Goal: Find contact information: Find contact information

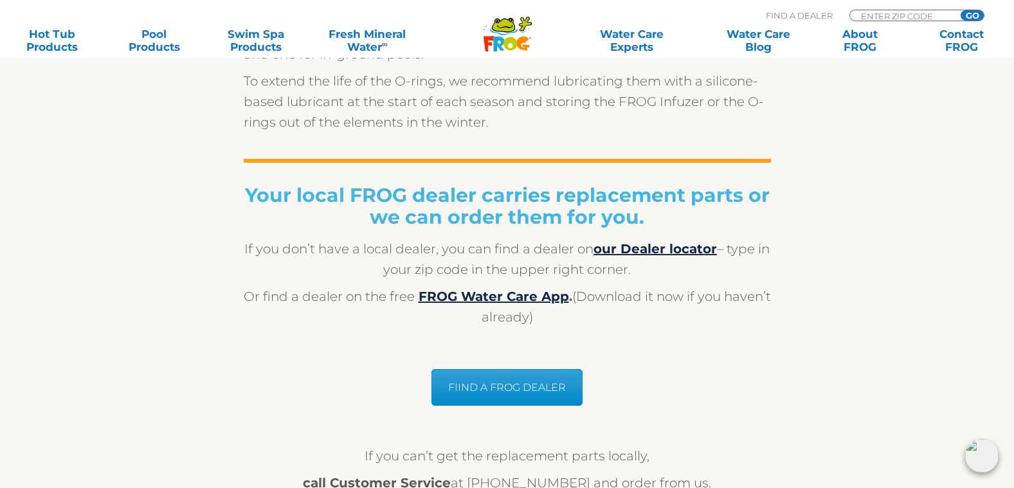
scroll to position [996, 0]
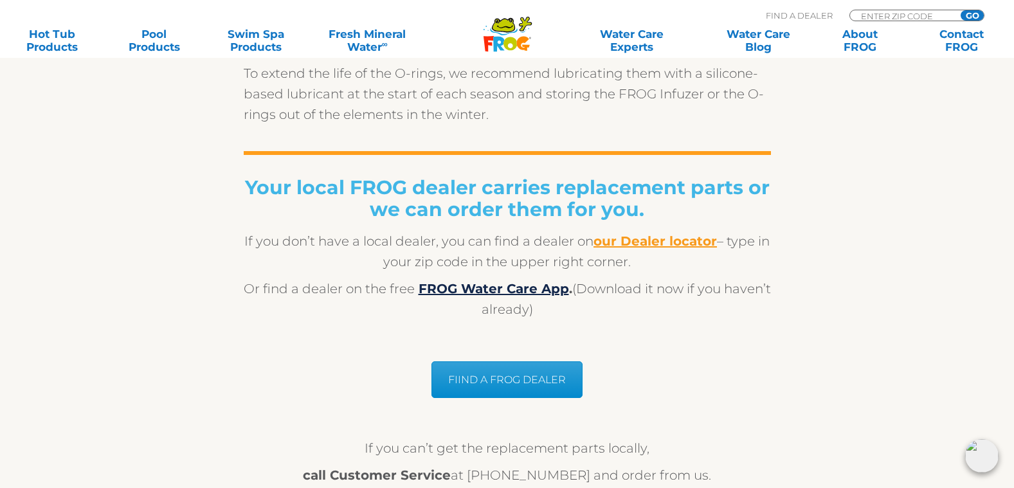
click at [666, 244] on b "our Dealer locator" at bounding box center [655, 240] width 123 height 15
click at [648, 304] on p "Or find a dealer on the free FROG Water Care App . (Download it now if you have…" at bounding box center [507, 298] width 527 height 41
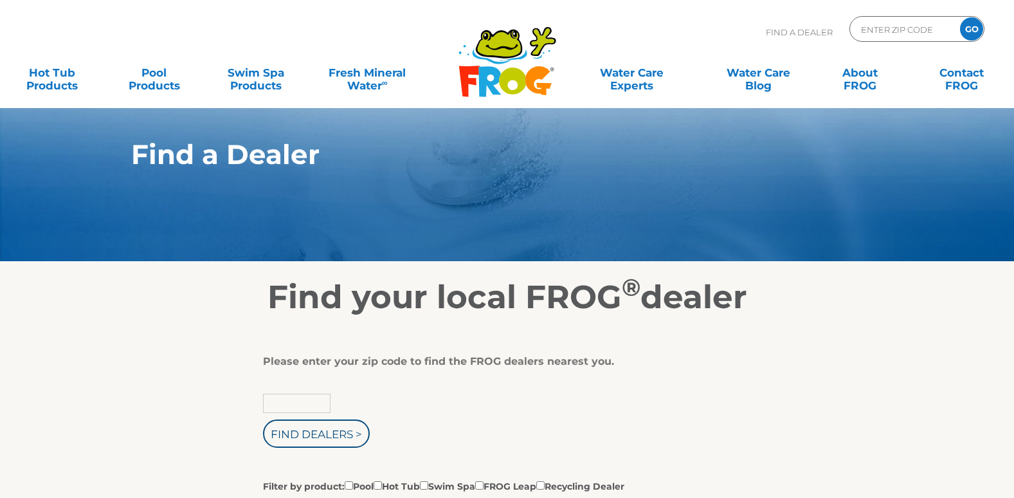
click at [294, 402] on input "text" at bounding box center [297, 403] width 68 height 19
type input "49315"
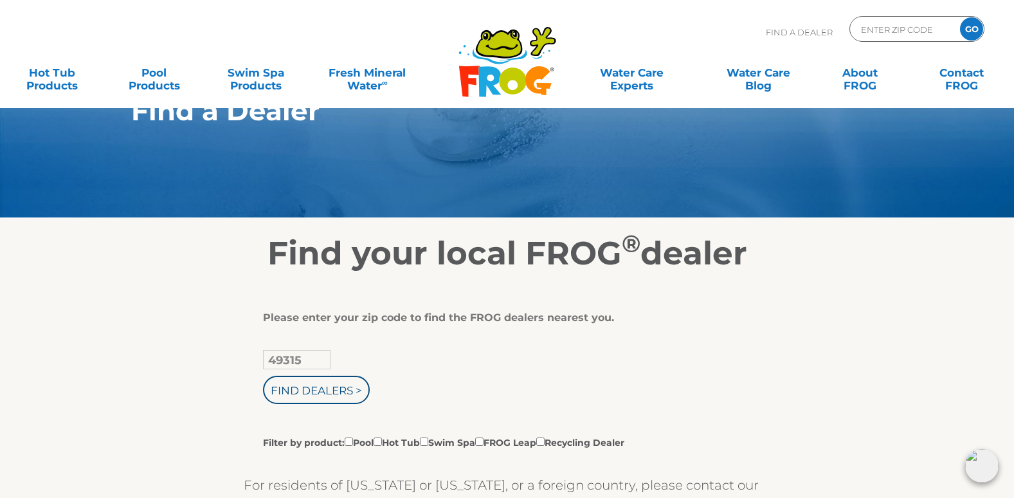
scroll to position [129, 0]
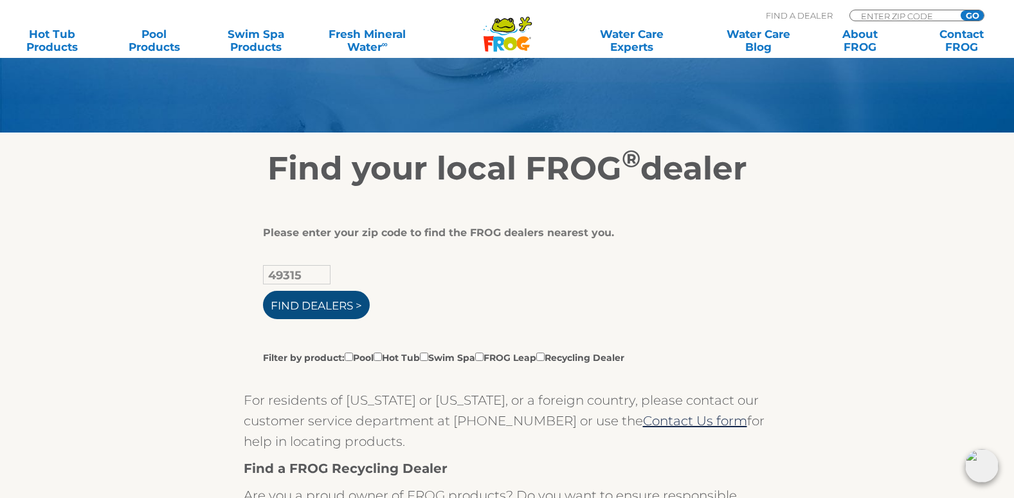
click at [317, 314] on input "Find Dealers >" at bounding box center [316, 305] width 107 height 28
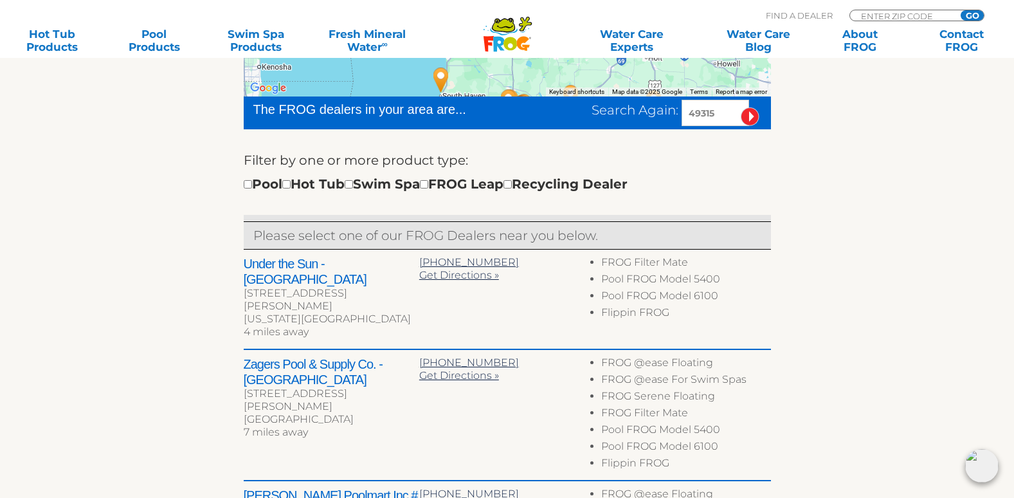
scroll to position [450, 0]
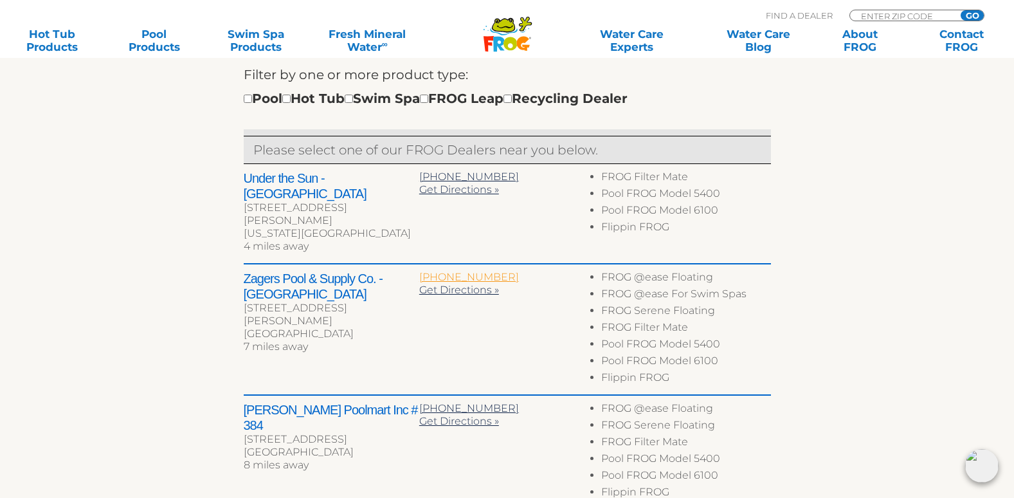
click at [429, 271] on span "616-896-9313" at bounding box center [469, 277] width 100 height 12
